Goal: Book appointment/travel/reservation

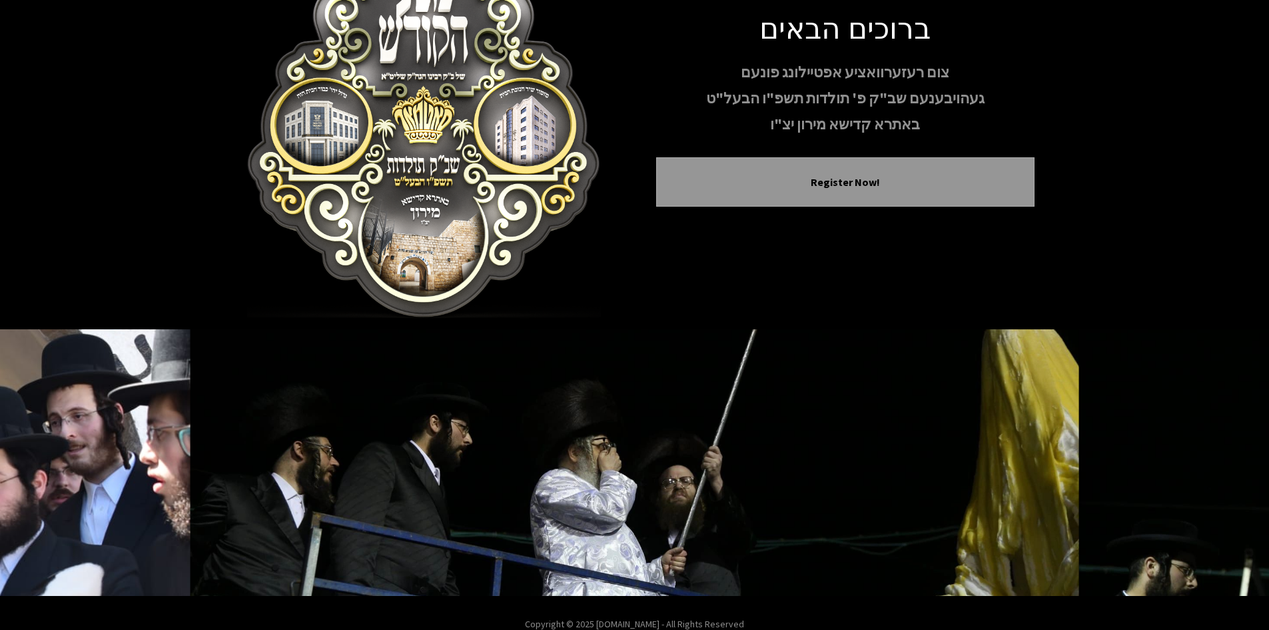
scroll to position [115, 0]
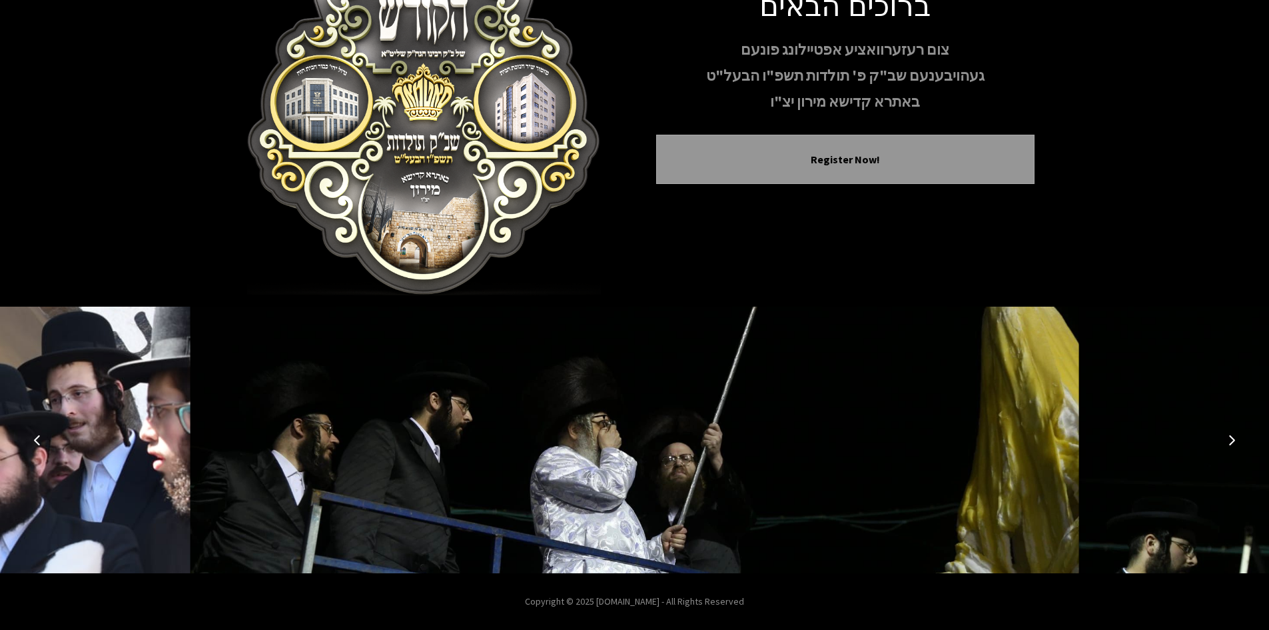
click at [1238, 438] on button "Next image" at bounding box center [1232, 440] width 32 height 32
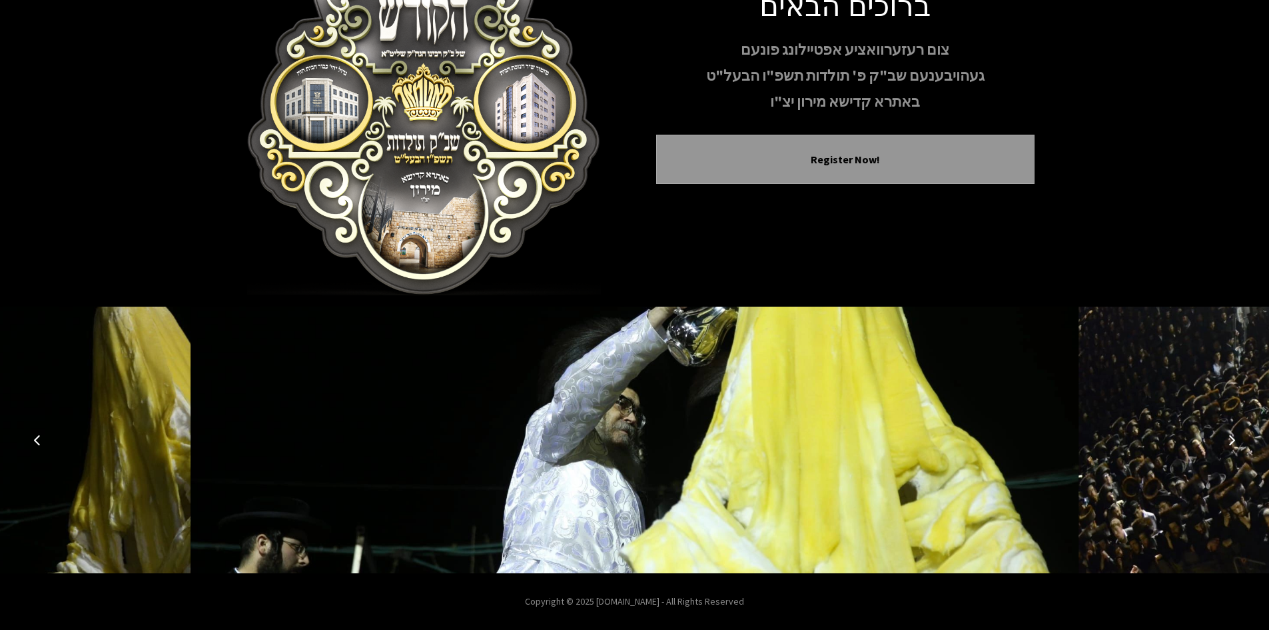
click at [1238, 438] on button "Next image" at bounding box center [1232, 440] width 32 height 32
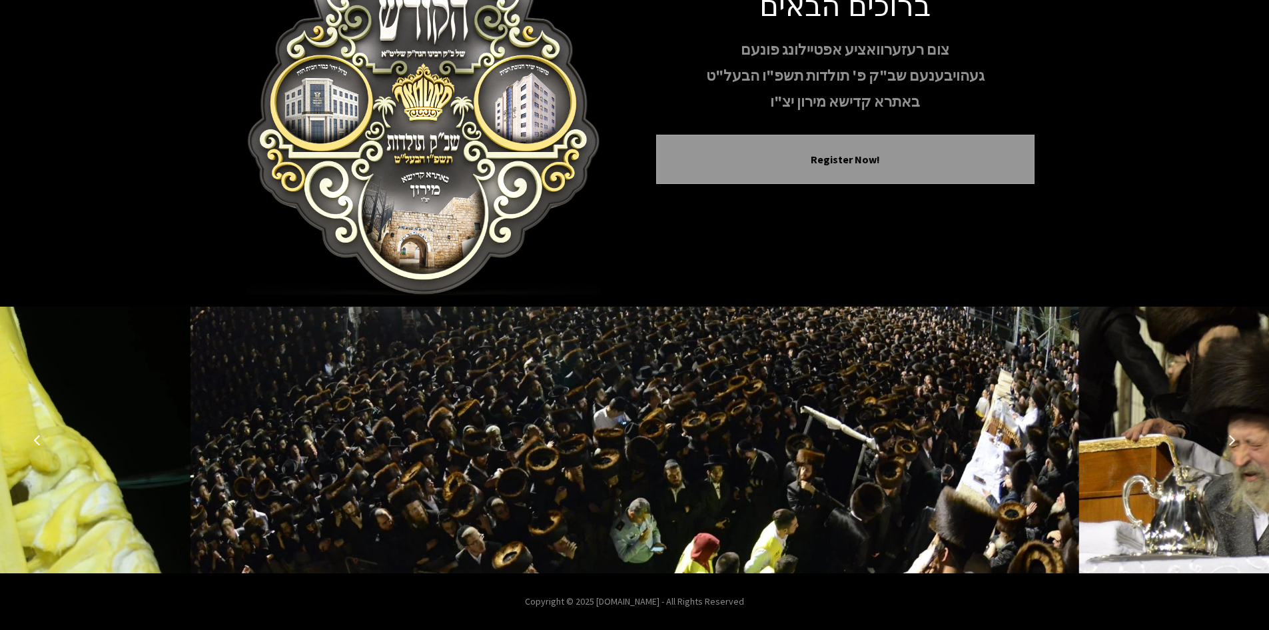
click at [1238, 438] on button "Next image" at bounding box center [1232, 440] width 32 height 32
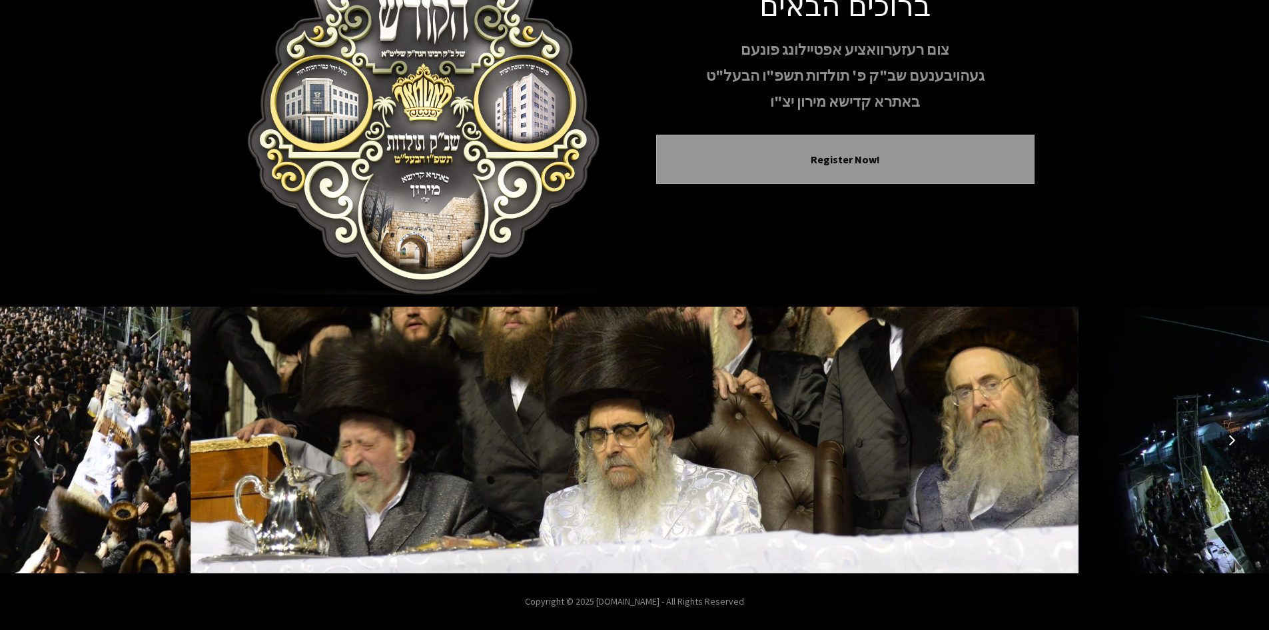
click at [1238, 438] on button "Next image" at bounding box center [1232, 440] width 32 height 32
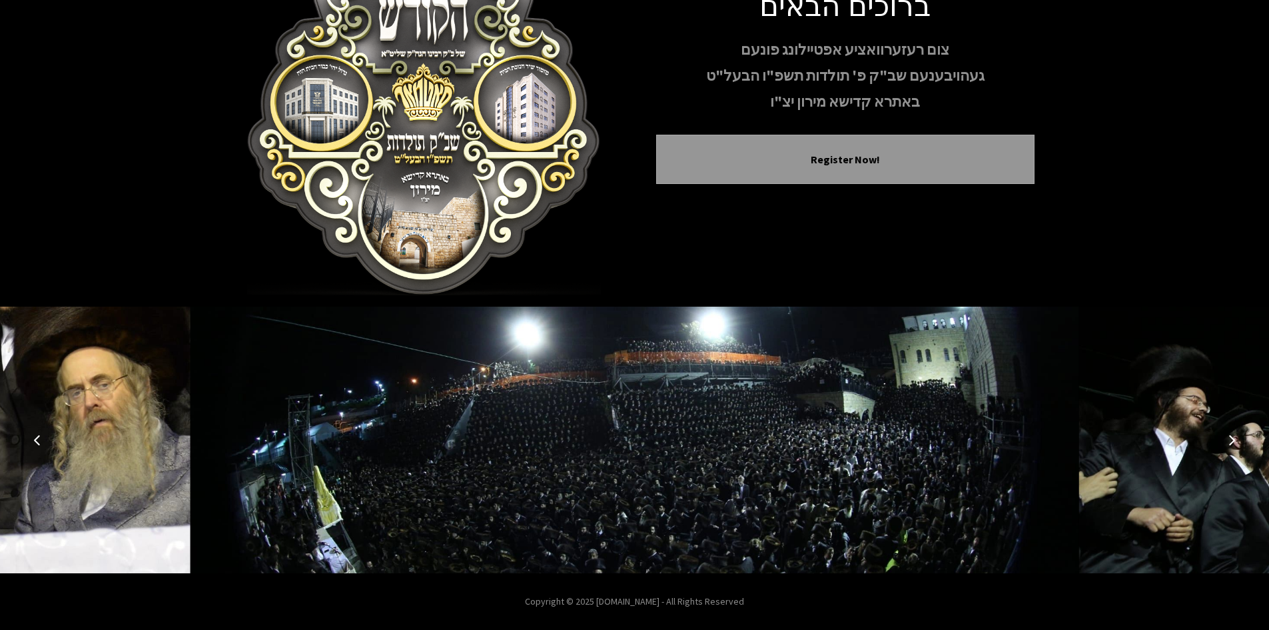
click at [1238, 438] on button "Next image" at bounding box center [1232, 440] width 32 height 32
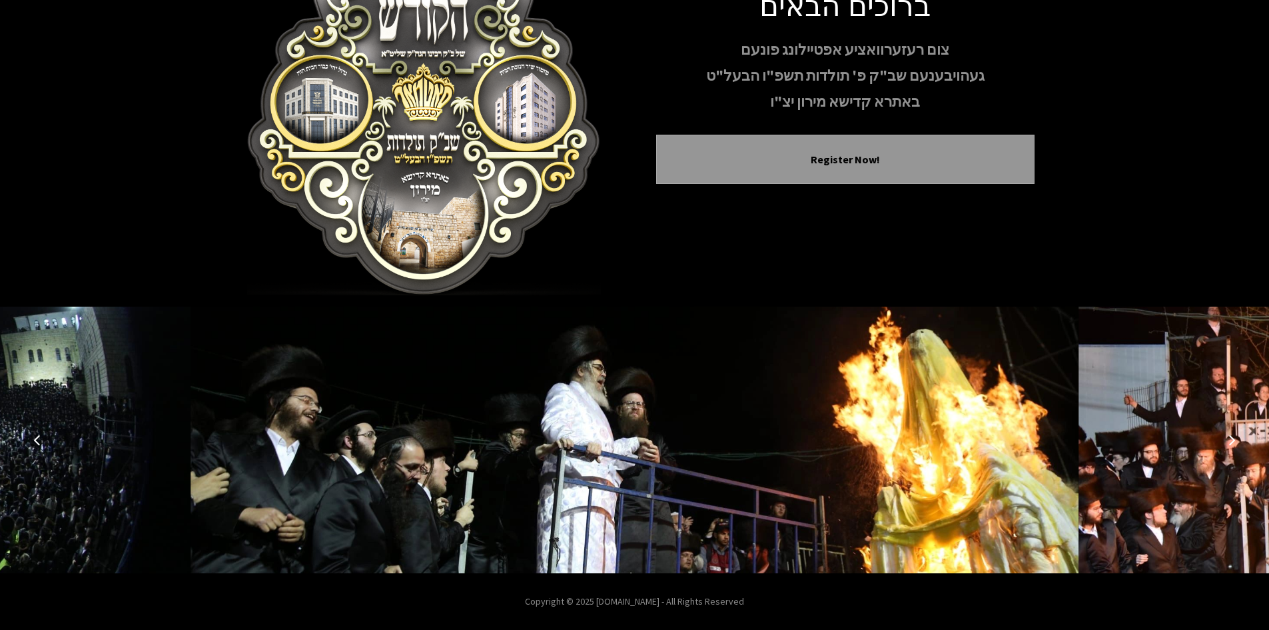
click at [1238, 438] on button "Next image" at bounding box center [1232, 440] width 32 height 32
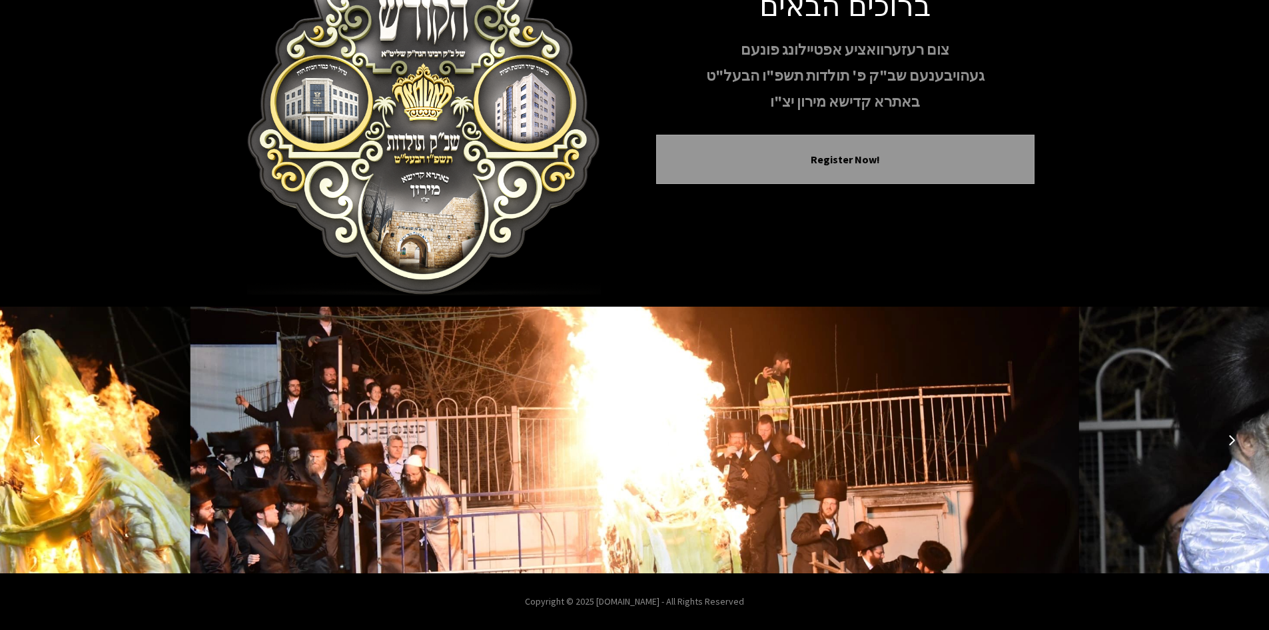
click at [1238, 438] on button "Next image" at bounding box center [1232, 440] width 32 height 32
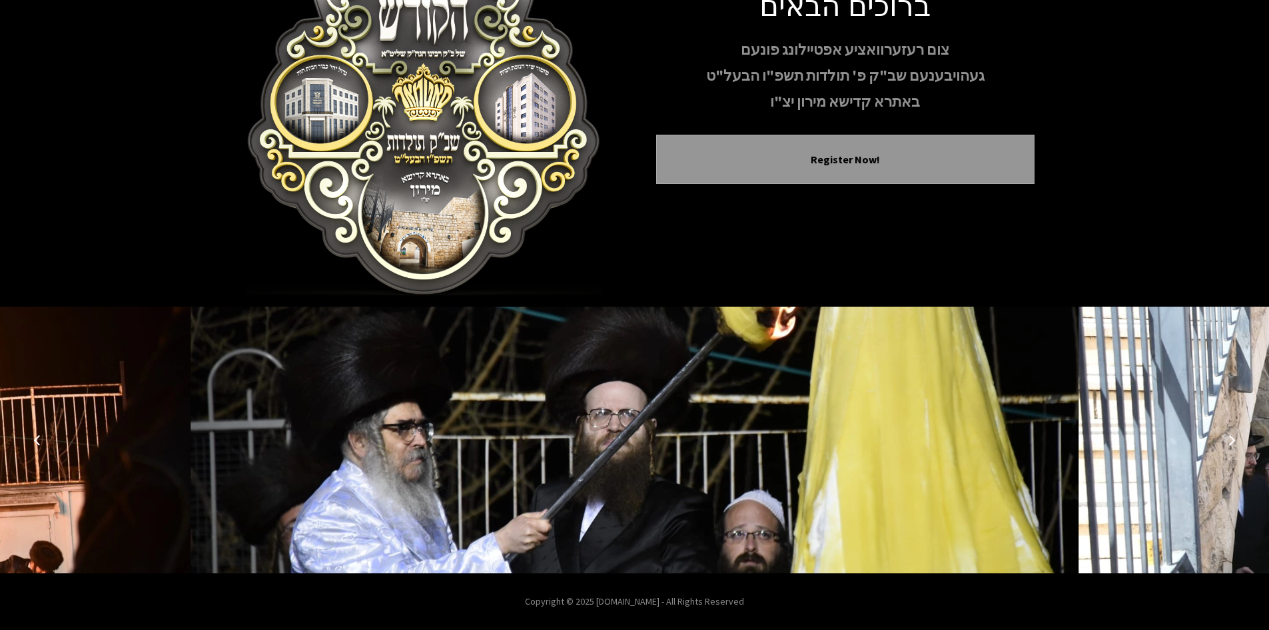
click at [1238, 438] on button "Next image" at bounding box center [1232, 440] width 32 height 32
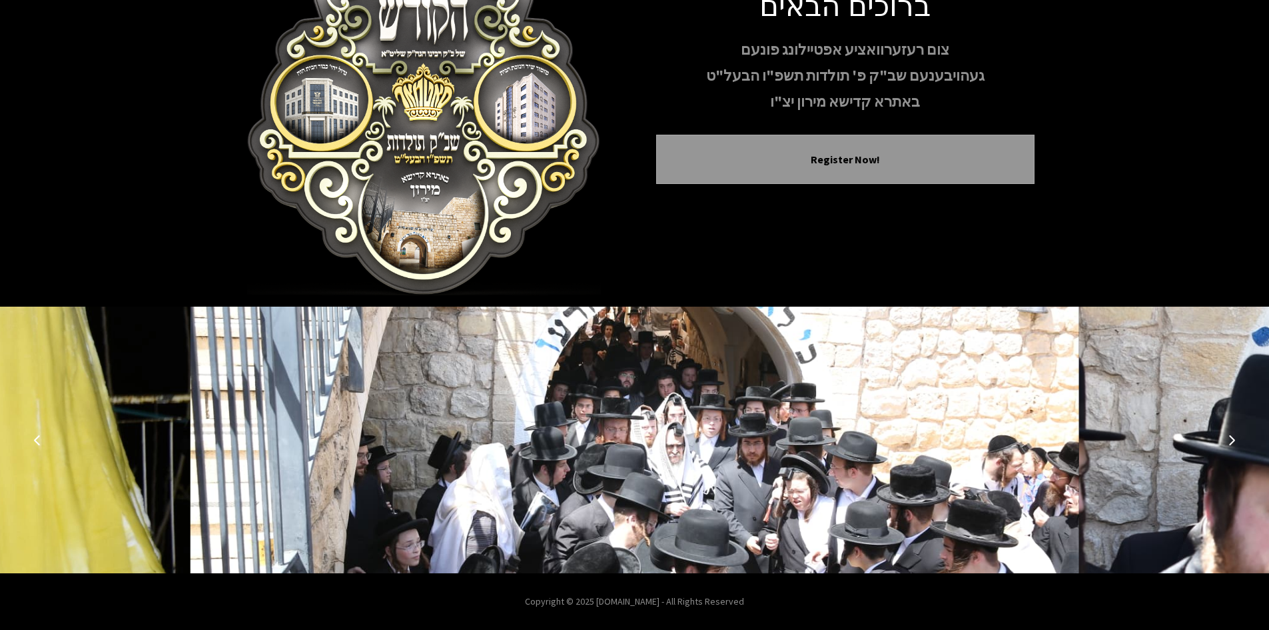
click at [1238, 438] on button "Next image" at bounding box center [1232, 440] width 32 height 32
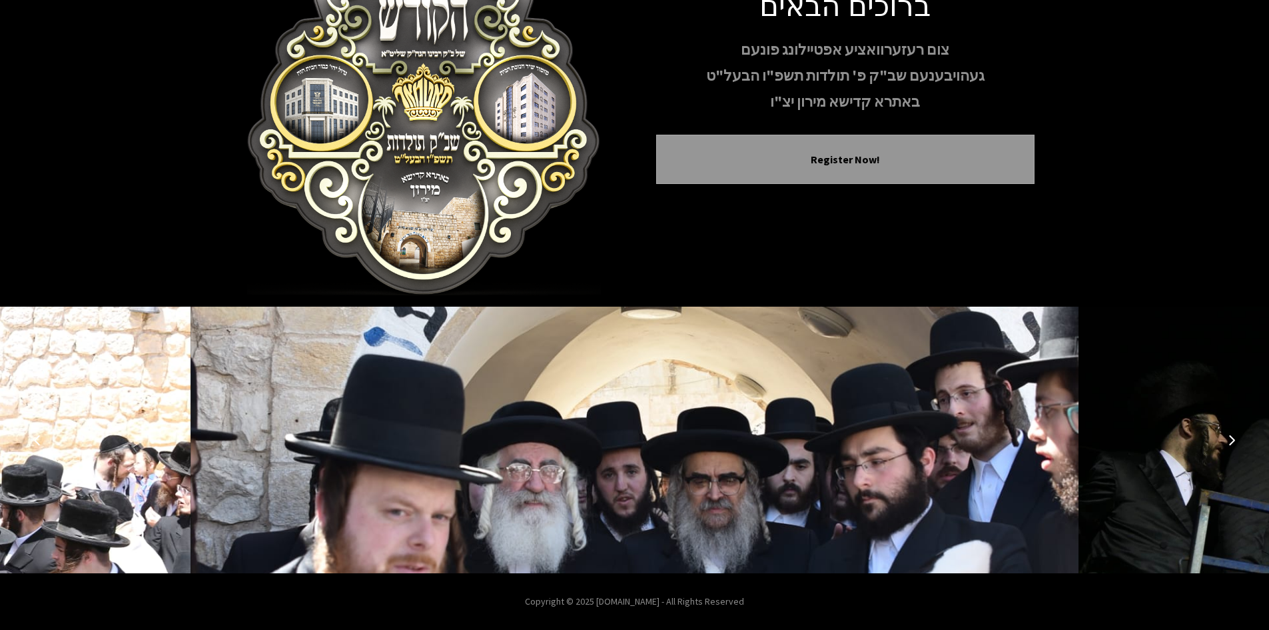
click at [1238, 438] on button "Next image" at bounding box center [1232, 440] width 32 height 32
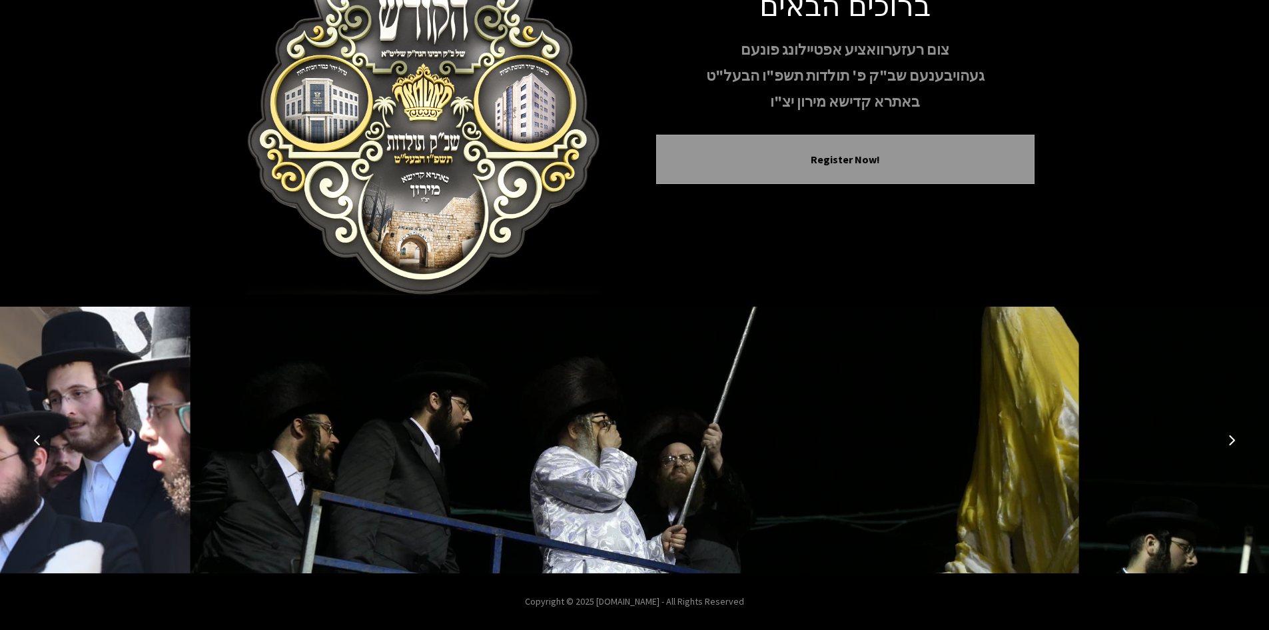
click at [1238, 438] on button "Next image" at bounding box center [1232, 440] width 32 height 32
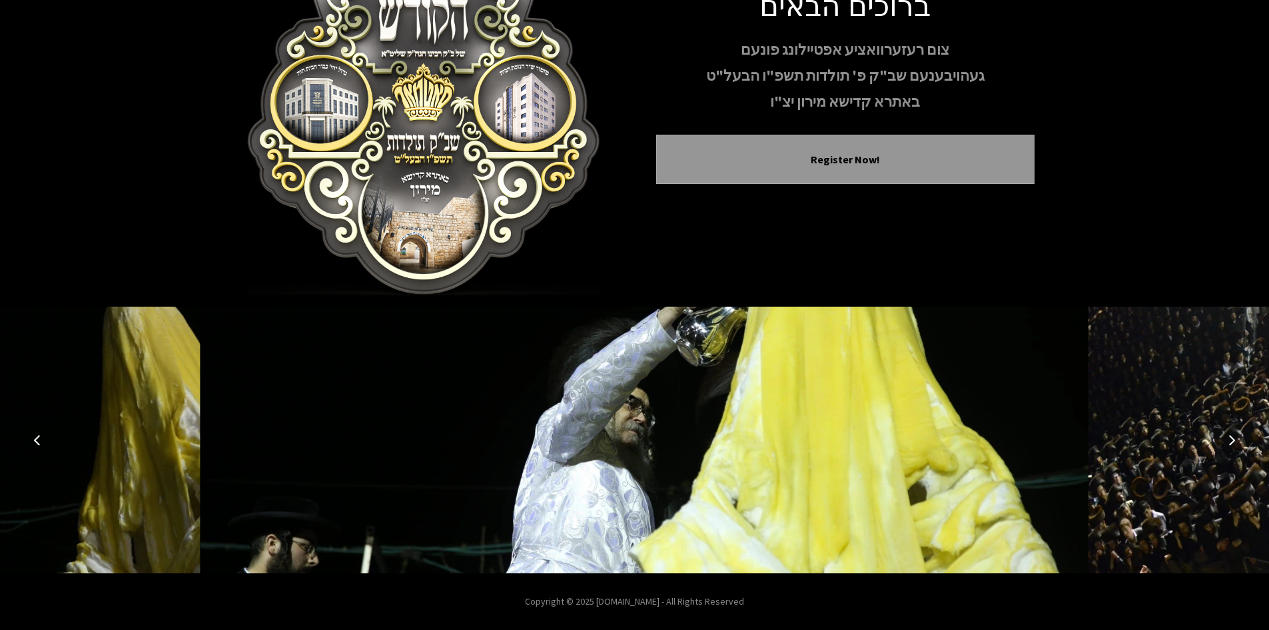
click at [1238, 438] on button "Next image" at bounding box center [1232, 440] width 32 height 32
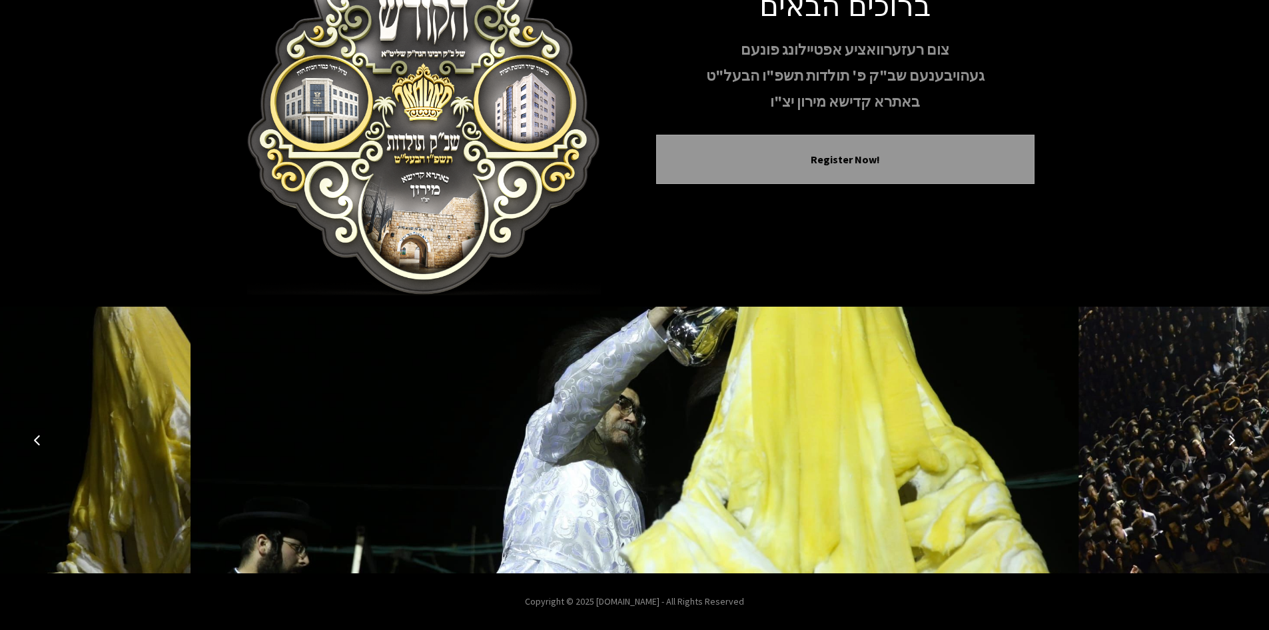
click at [1238, 438] on button "Next image" at bounding box center [1232, 440] width 32 height 32
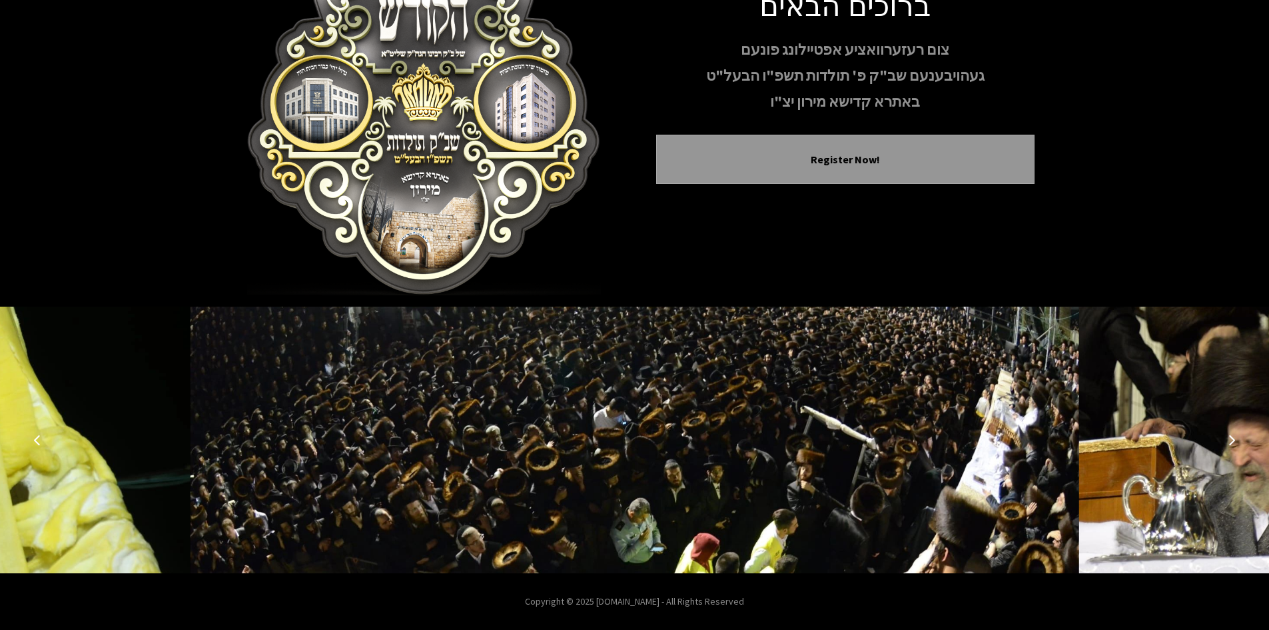
click at [1238, 438] on button "Next image" at bounding box center [1232, 440] width 32 height 32
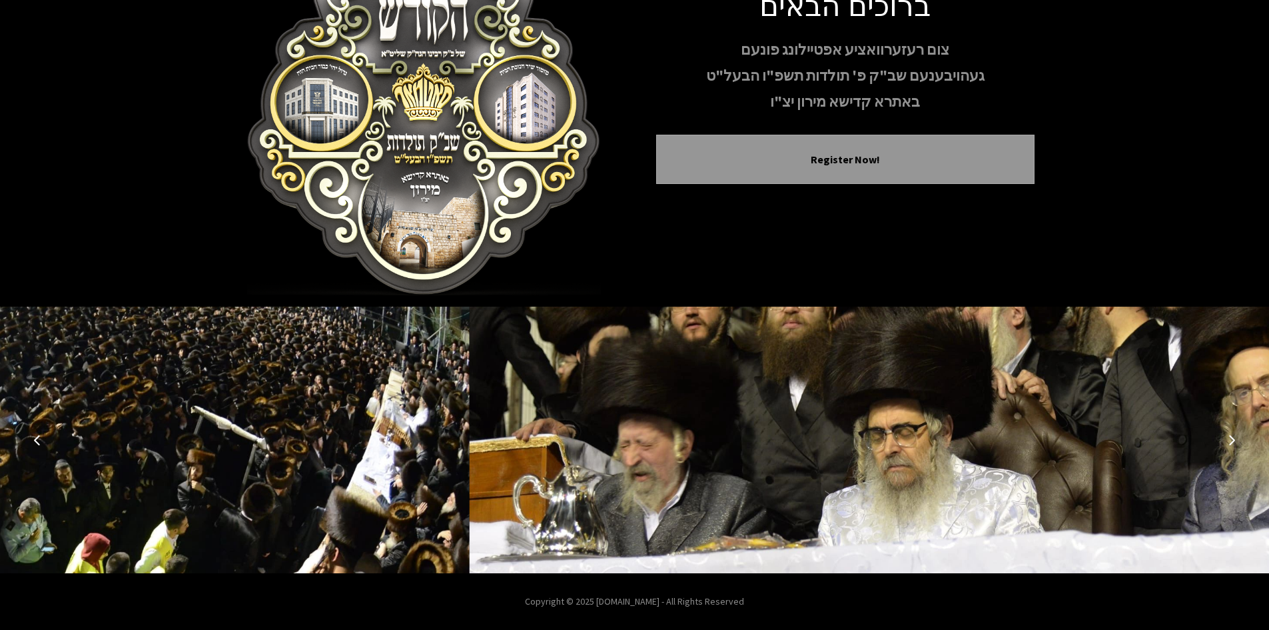
click at [1238, 438] on button "Next image" at bounding box center [1232, 440] width 32 height 32
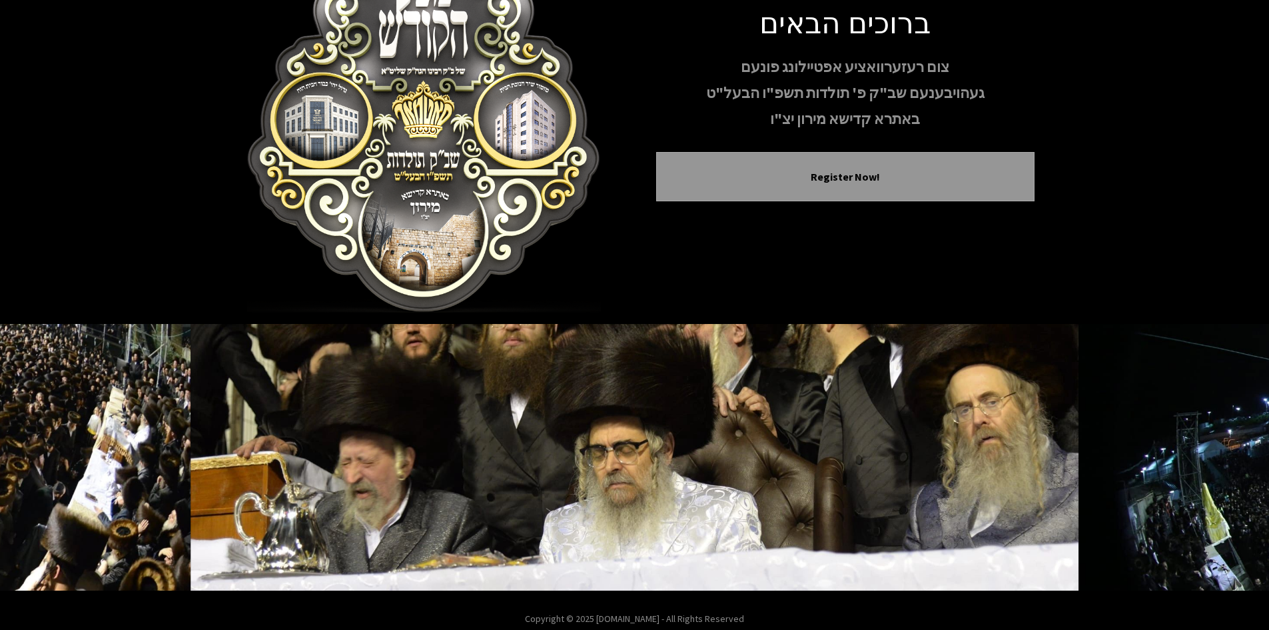
scroll to position [0, 0]
